Goal: Task Accomplishment & Management: Manage account settings

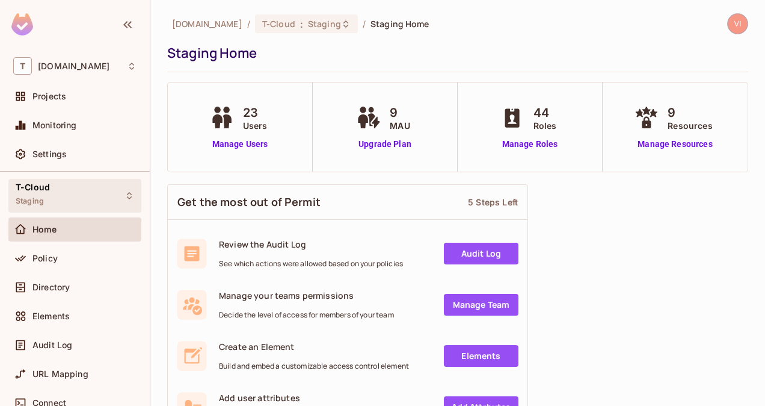
click at [125, 196] on icon at bounding box center [130, 196] width 10 height 10
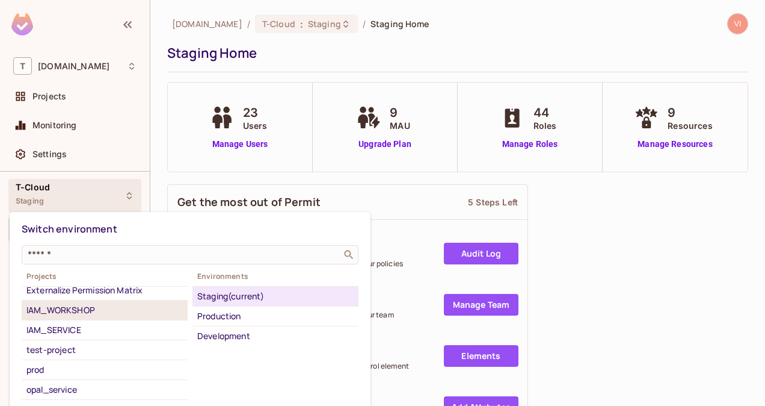
scroll to position [82, 0]
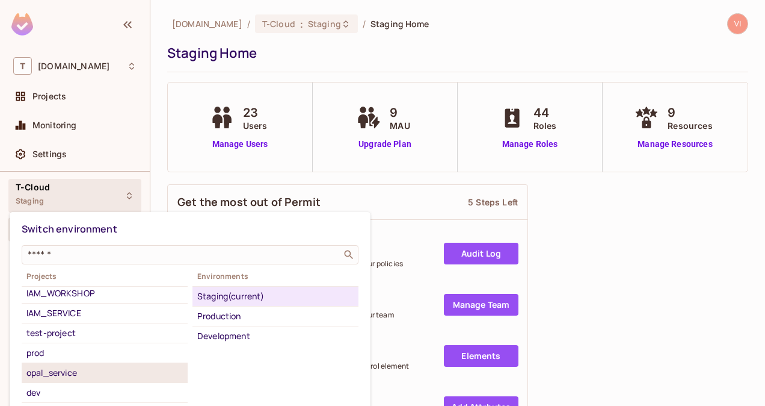
click at [128, 368] on div "opal_service" at bounding box center [104, 372] width 156 height 14
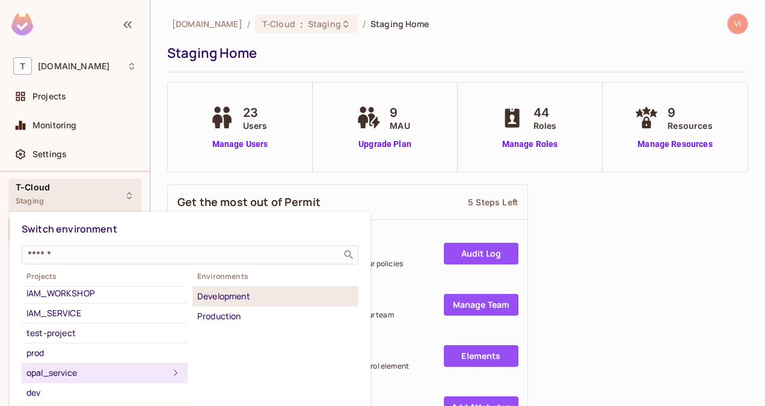
click at [261, 295] on div "Development" at bounding box center [275, 296] width 156 height 14
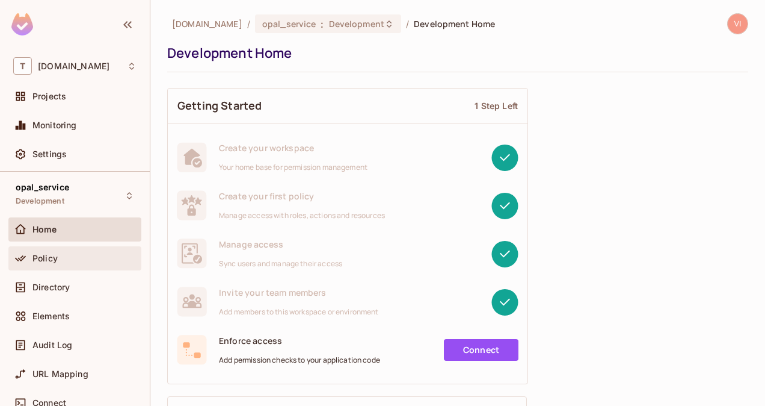
click at [86, 261] on div "Policy" at bounding box center [84, 258] width 104 height 10
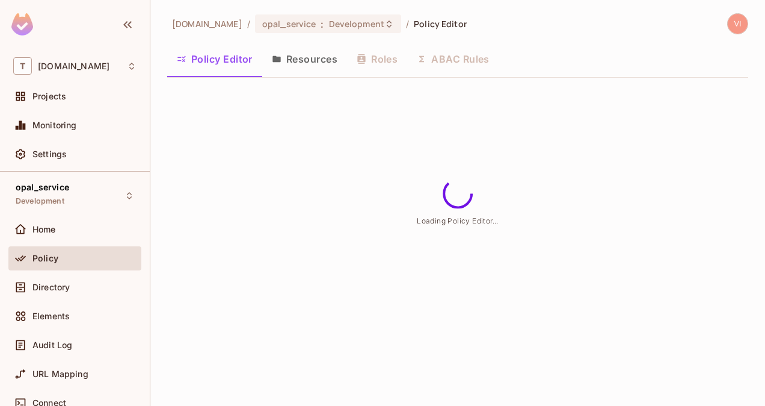
click at [309, 63] on button "Resources" at bounding box center [304, 59] width 85 height 30
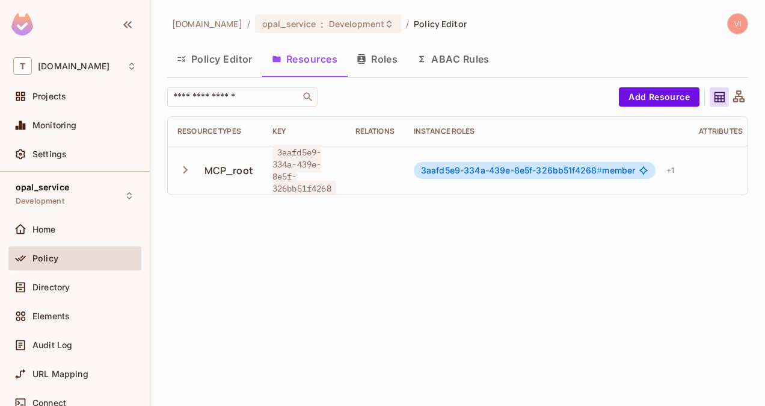
click at [187, 162] on icon "button" at bounding box center [186, 170] width 16 height 16
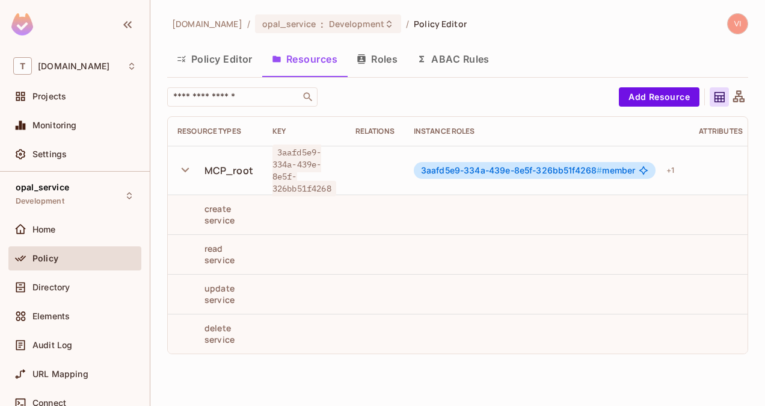
click at [189, 172] on icon "button" at bounding box center [186, 170] width 16 height 16
